Goal: Information Seeking & Learning: Find specific page/section

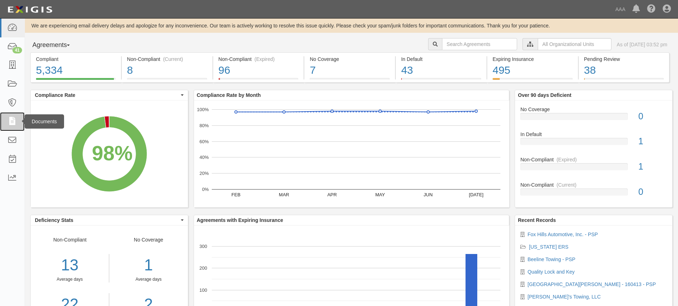
click at [14, 118] on icon at bounding box center [12, 122] width 10 height 8
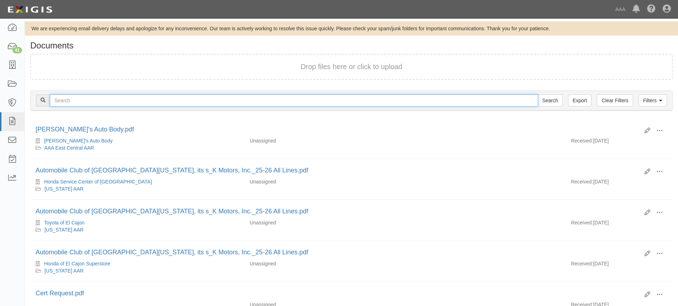
click at [111, 102] on input "text" at bounding box center [294, 100] width 489 height 12
type input "on road roadside"
click at [538, 94] on input "Search" at bounding box center [550, 100] width 25 height 12
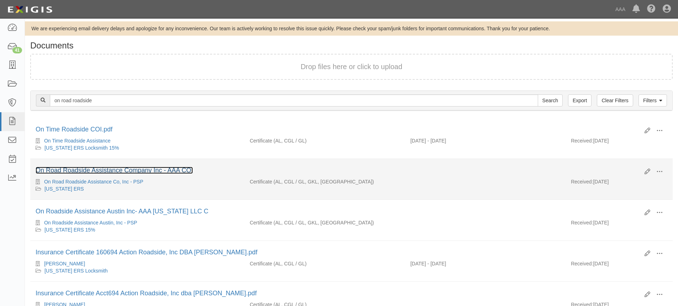
click at [93, 168] on link "On Road Roadside Assistance Company Inc - AAA COI" at bounding box center [114, 170] width 157 height 7
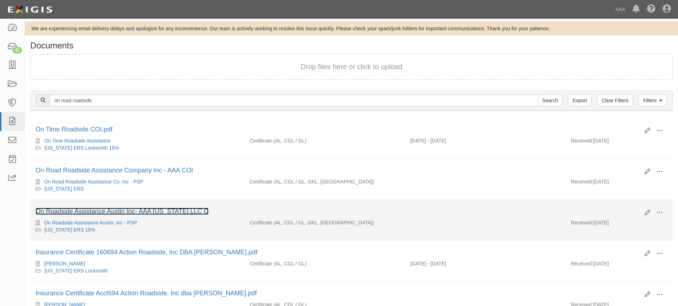
click at [137, 208] on link "On Roadside Assistance Austin Inc- AAA Texas LLC C" at bounding box center [122, 211] width 173 height 7
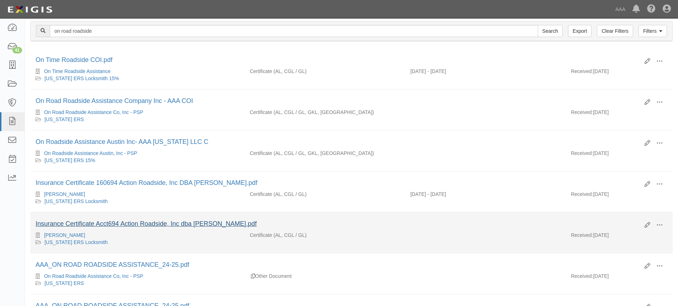
scroll to position [71, 0]
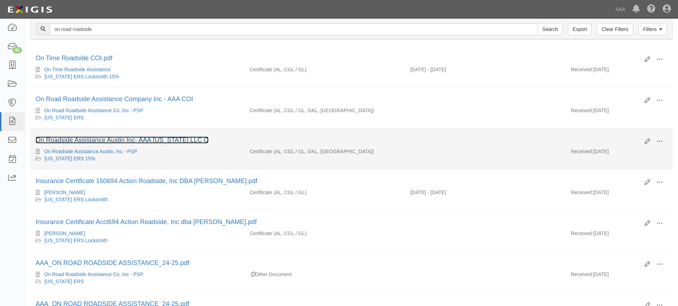
drag, startPoint x: 97, startPoint y: 140, endPoint x: 115, endPoint y: 155, distance: 23.1
click at [97, 140] on link "On Roadside Assistance Austin Inc- AAA Texas LLC C" at bounding box center [122, 139] width 173 height 7
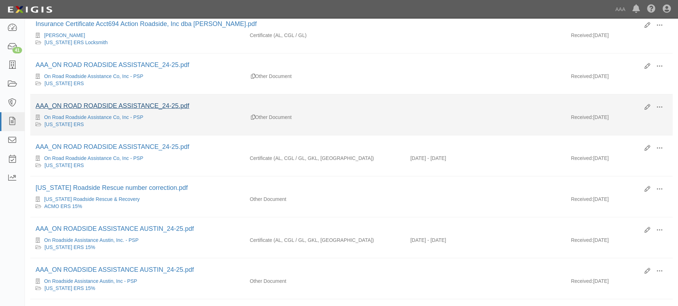
scroll to position [285, 0]
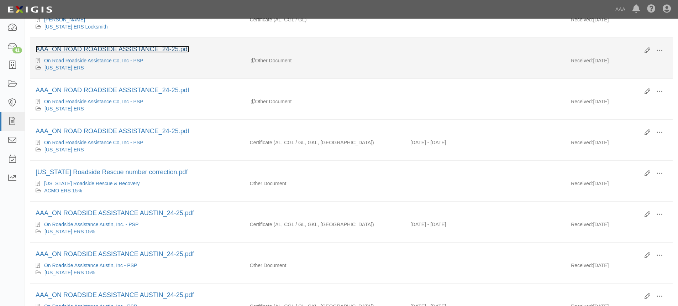
click at [111, 49] on link "AAA_ON ROAD ROADSIDE ASSISTANCE_24-25.pdf" at bounding box center [113, 49] width 154 height 7
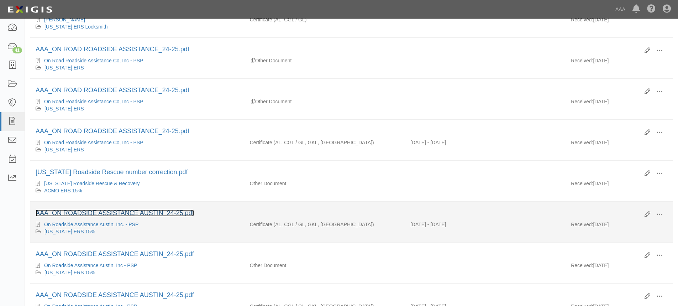
click at [125, 213] on link "AAA_ON ROADSIDE ASSISTANCE AUSTIN_24-25.pdf" at bounding box center [115, 212] width 158 height 7
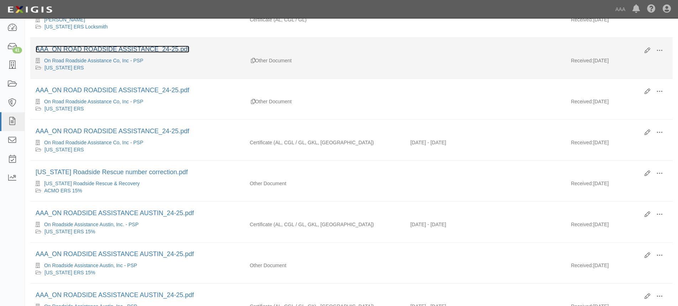
click at [155, 48] on link "AAA_ON ROAD ROADSIDE ASSISTANCE_24-25.pdf" at bounding box center [113, 49] width 154 height 7
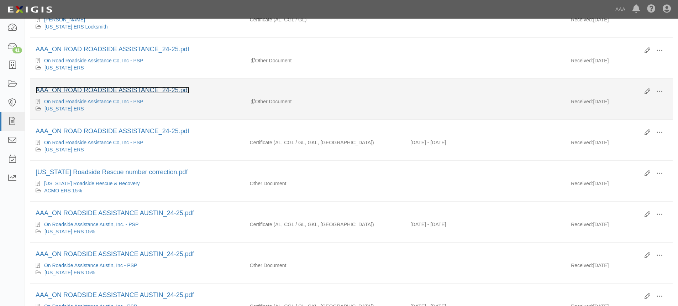
click at [145, 92] on link "AAA_ON ROAD ROADSIDE ASSISTANCE_24-25.pdf" at bounding box center [113, 90] width 154 height 7
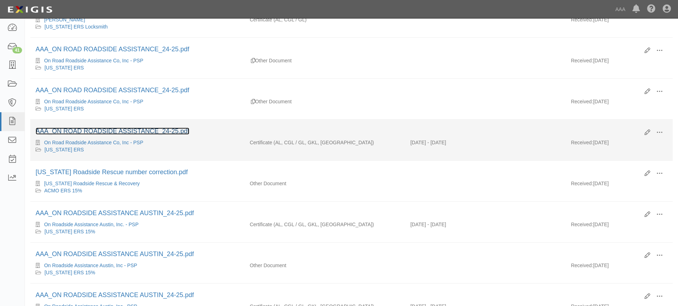
click at [125, 131] on link "AAA_ON ROAD ROADSIDE ASSISTANCE_24-25.pdf" at bounding box center [113, 130] width 154 height 7
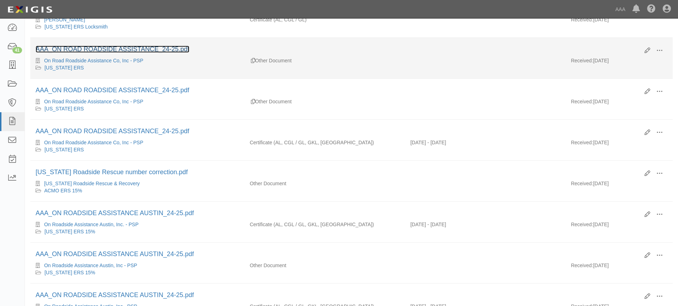
click at [90, 48] on link "AAA_ON ROAD ROADSIDE ASSISTANCE_24-25.pdf" at bounding box center [113, 49] width 154 height 7
click at [101, 59] on link "On Road Roadside Assistance Co, Inc - PSP" at bounding box center [93, 61] width 99 height 6
